Goal: Information Seeking & Learning: Learn about a topic

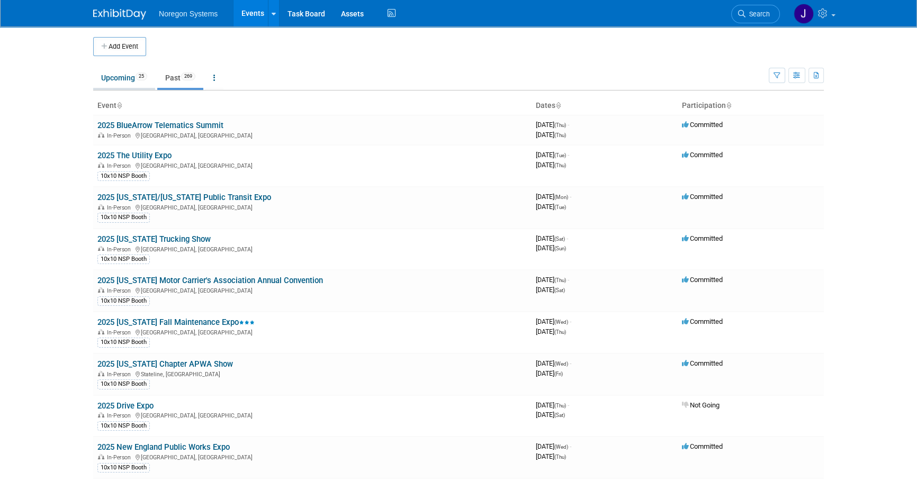
click at [119, 80] on link "Upcoming 25" at bounding box center [124, 78] width 62 height 20
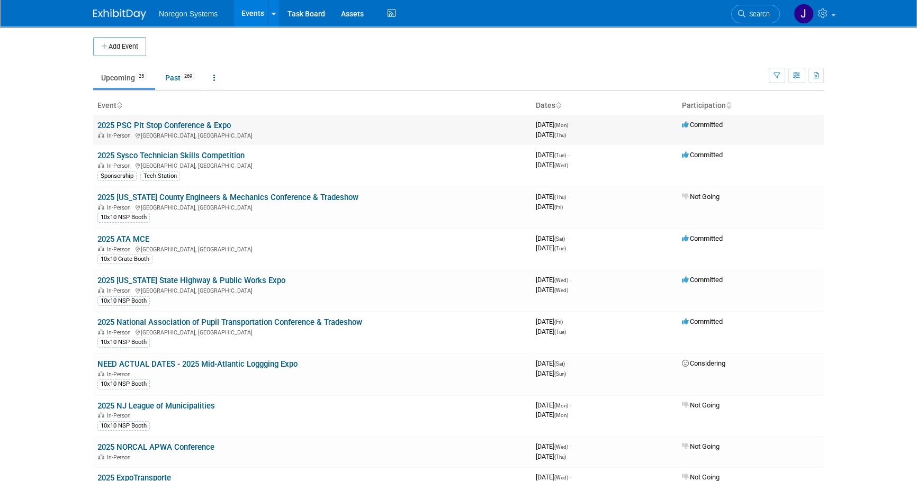
drag, startPoint x: 236, startPoint y: 125, endPoint x: 94, endPoint y: 127, distance: 141.4
click at [94, 127] on td "2025 PSC Pit Stop Conference & Expo In-Person San Diego, CA" at bounding box center [312, 130] width 438 height 30
copy link "2025 PSC Pit Stop Conference & Expo"
click at [248, 154] on td "2025 Sysco Technician Skills Competition In-Person Houston, TX Sponsorship Tech…" at bounding box center [312, 166] width 438 height 42
drag, startPoint x: 250, startPoint y: 154, endPoint x: 99, endPoint y: 158, distance: 151.0
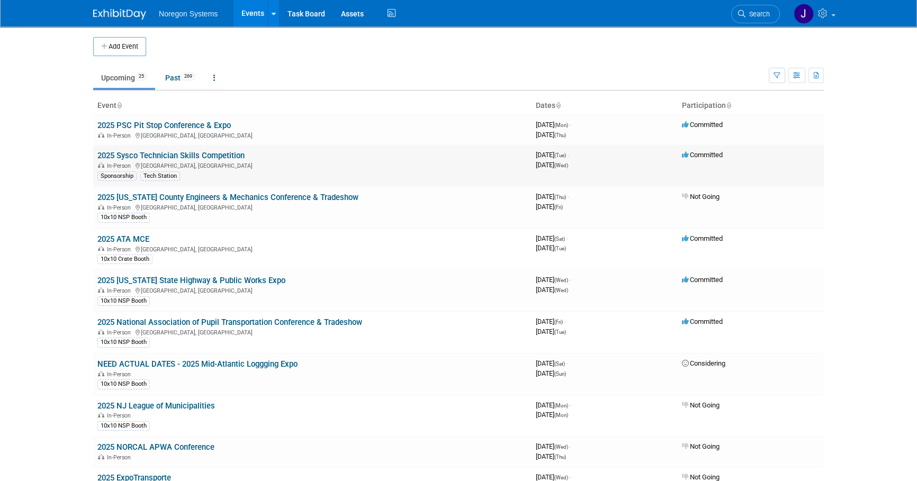
click at [99, 158] on td "2025 Sysco Technician Skills Competition In-Person Houston, TX Sponsorship Tech…" at bounding box center [312, 166] width 438 height 42
copy link "2025 Sysco Technician Skills Competition"
click at [68, 153] on body "Noregon Systems Events Add Event Bulk Upload Events Shareable Event Boards Rece…" at bounding box center [458, 240] width 917 height 481
click at [146, 155] on link "2025 Sysco Technician Skills Competition" at bounding box center [170, 156] width 147 height 10
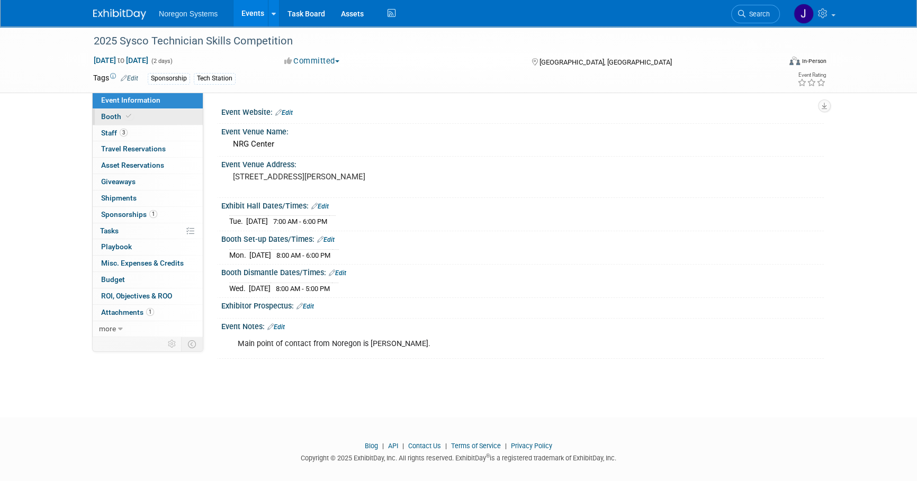
click at [152, 119] on link "Booth" at bounding box center [148, 117] width 110 height 16
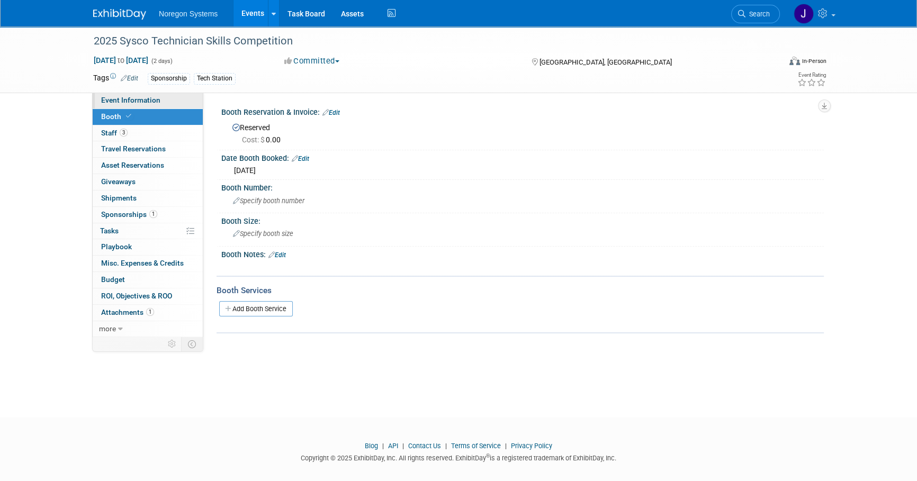
click at [146, 100] on span "Event Information" at bounding box center [130, 100] width 59 height 8
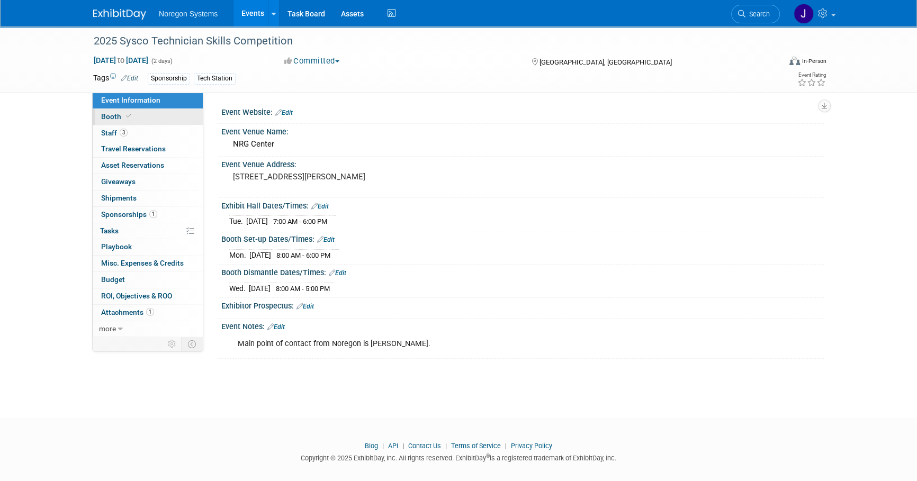
click at [148, 119] on link "Booth" at bounding box center [148, 117] width 110 height 16
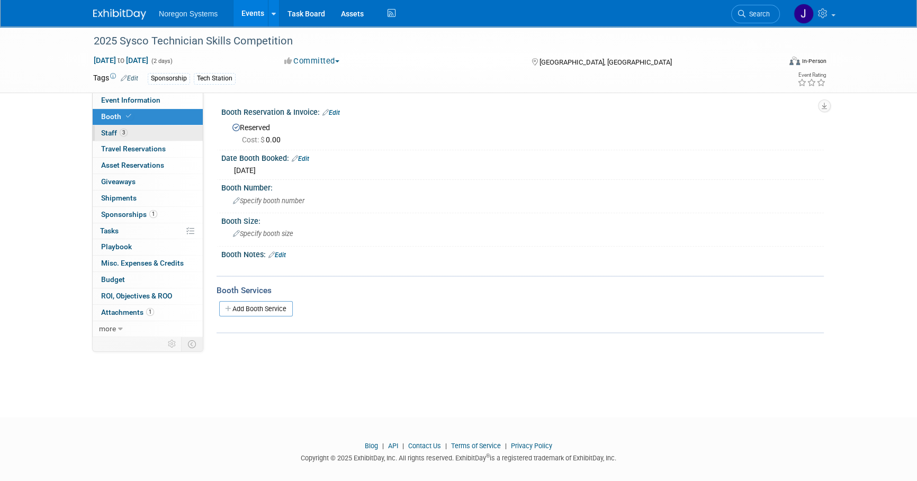
click at [142, 131] on link "3 Staff 3" at bounding box center [148, 133] width 110 height 16
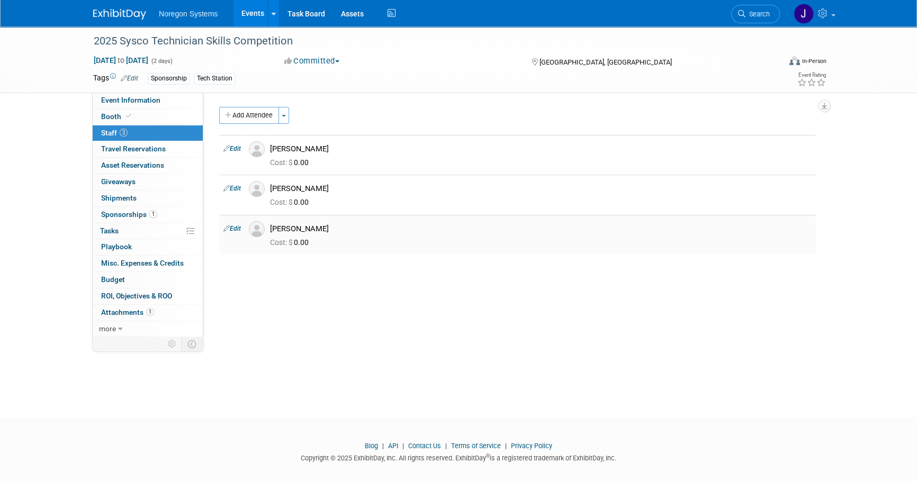
drag, startPoint x: 324, startPoint y: 228, endPoint x: 270, endPoint y: 226, distance: 54.1
click at [270, 226] on div "Kriston Smith" at bounding box center [541, 227] width 558 height 13
click at [471, 319] on div "Event Website: Edit Event Venue Name: NRG Center Edit Edit" at bounding box center [513, 215] width 621 height 244
click at [260, 231] on img at bounding box center [257, 229] width 16 height 16
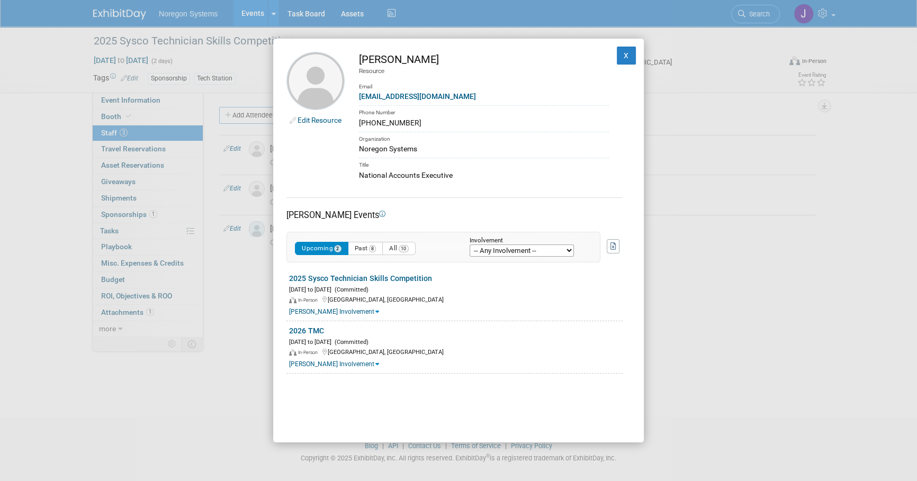
drag, startPoint x: 407, startPoint y: 122, endPoint x: 358, endPoint y: 125, distance: 48.3
click at [359, 125] on div "805-539-7706" at bounding box center [484, 123] width 250 height 11
copy div "805-539-7706"
click at [617, 57] on button "X" at bounding box center [626, 56] width 19 height 18
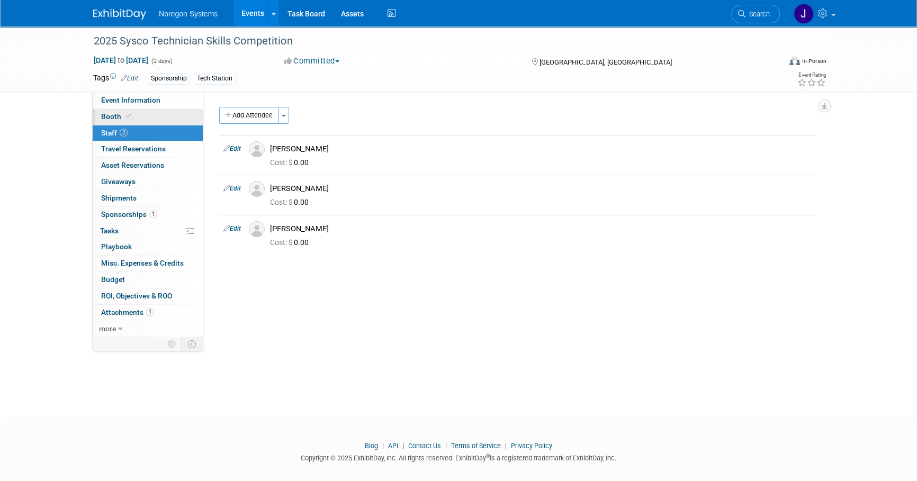
click at [138, 117] on link "Booth" at bounding box center [148, 117] width 110 height 16
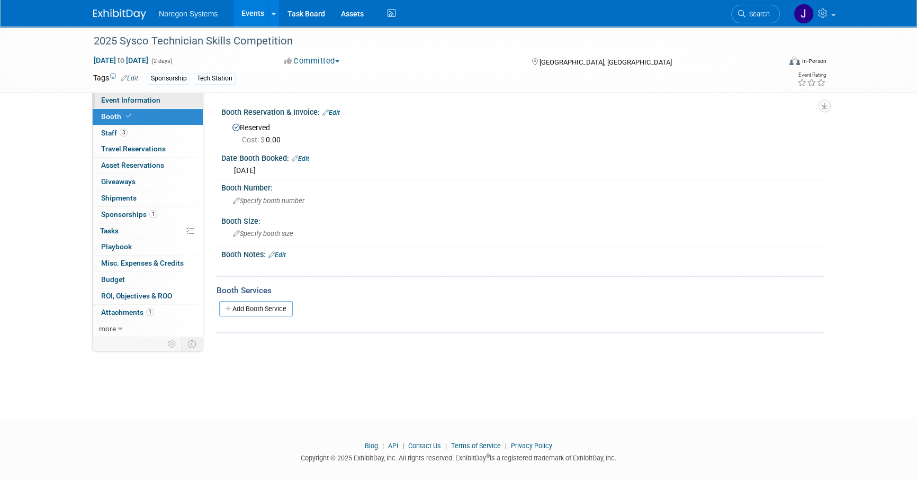
click at [159, 103] on link "Event Information" at bounding box center [148, 101] width 110 height 16
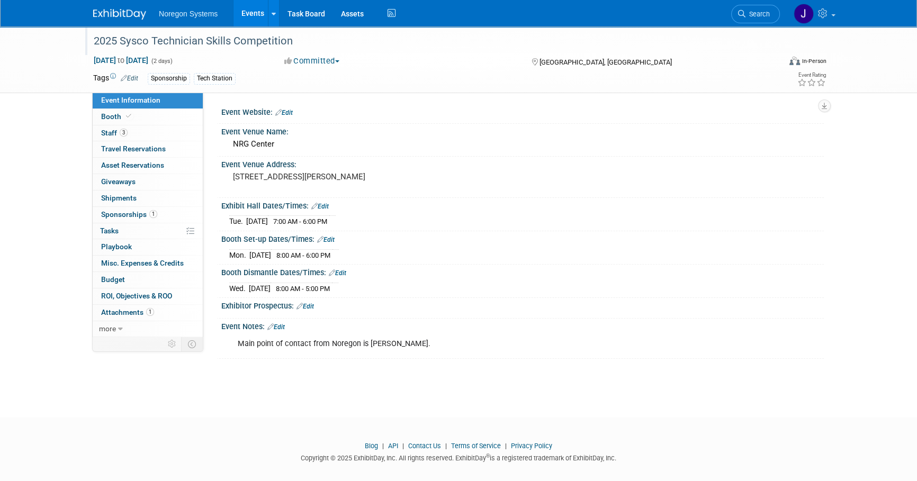
click at [205, 39] on div "2025 Sysco Technician Skills Competition" at bounding box center [427, 41] width 674 height 19
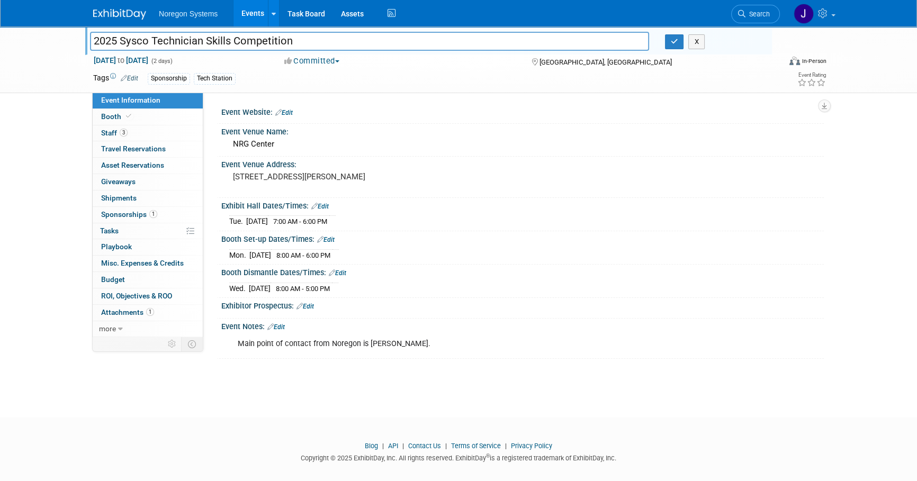
click at [275, 39] on input "2025 Sysco Technician Skills Competition" at bounding box center [369, 41] width 559 height 19
drag, startPoint x: 306, startPoint y: 42, endPoint x: 20, endPoint y: 42, distance: 286.5
click at [20, 42] on div "2025 Sysco Technician Skills Competition 2025 Sysco Technician Skills Competiti…" at bounding box center [458, 59] width 917 height 67
click at [301, 34] on input "2025 Sysco Technician Skills Competition" at bounding box center [369, 41] width 559 height 19
click at [311, 38] on input "2025 Sysco Technician Skills Competition" at bounding box center [369, 41] width 559 height 19
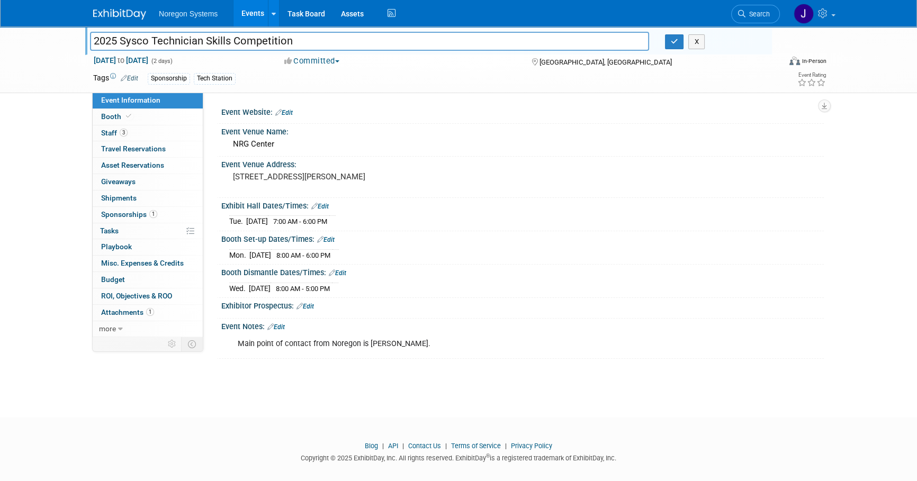
drag, startPoint x: 327, startPoint y: 38, endPoint x: 122, endPoint y: 49, distance: 205.2
click at [122, 49] on input "2025 Sysco Technician Skills Competition" at bounding box center [369, 41] width 559 height 19
click at [394, 73] on div "Sponsorship Tech Station" at bounding box center [425, 79] width 554 height 12
